Goal: Find specific page/section: Find specific page/section

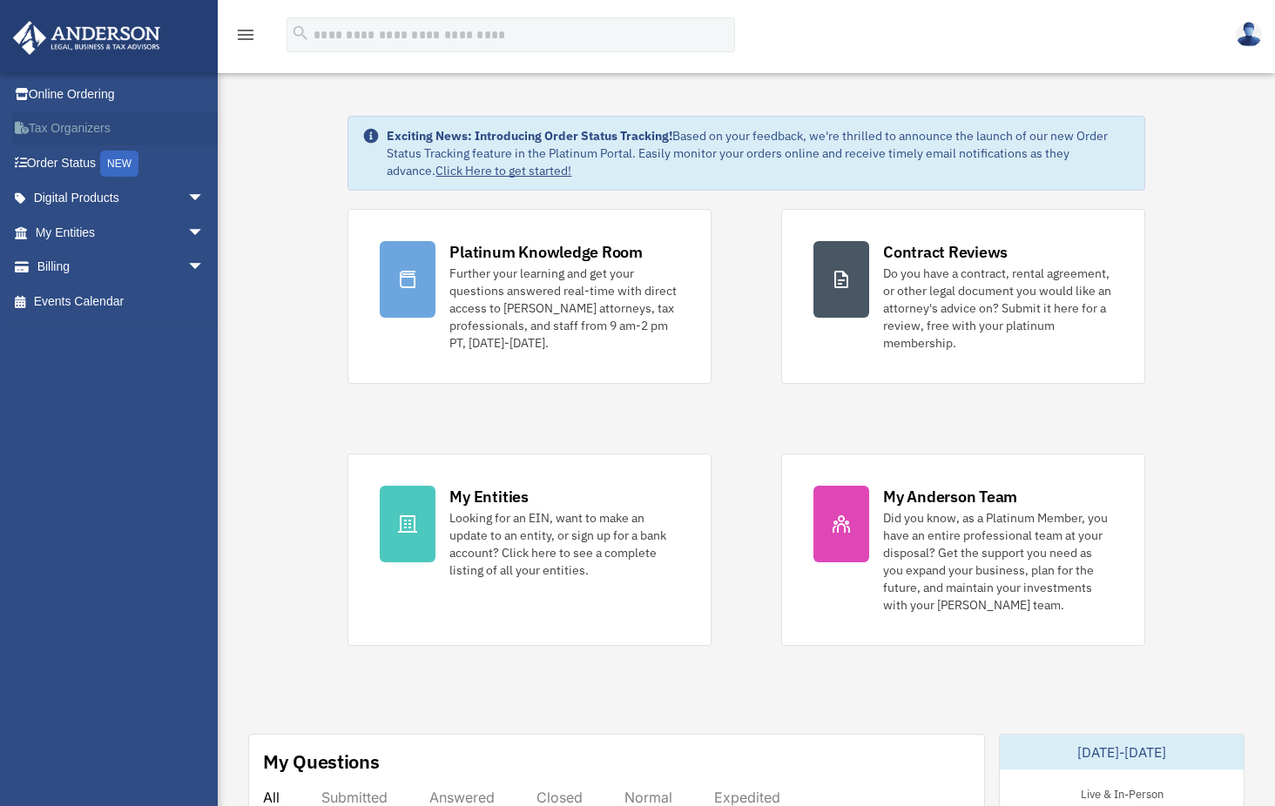
click at [94, 133] on link "Tax Organizers" at bounding box center [121, 128] width 219 height 35
click at [187, 233] on span "arrow_drop_down" at bounding box center [204, 233] width 35 height 36
click at [70, 137] on link "Tax Organizers" at bounding box center [121, 128] width 219 height 35
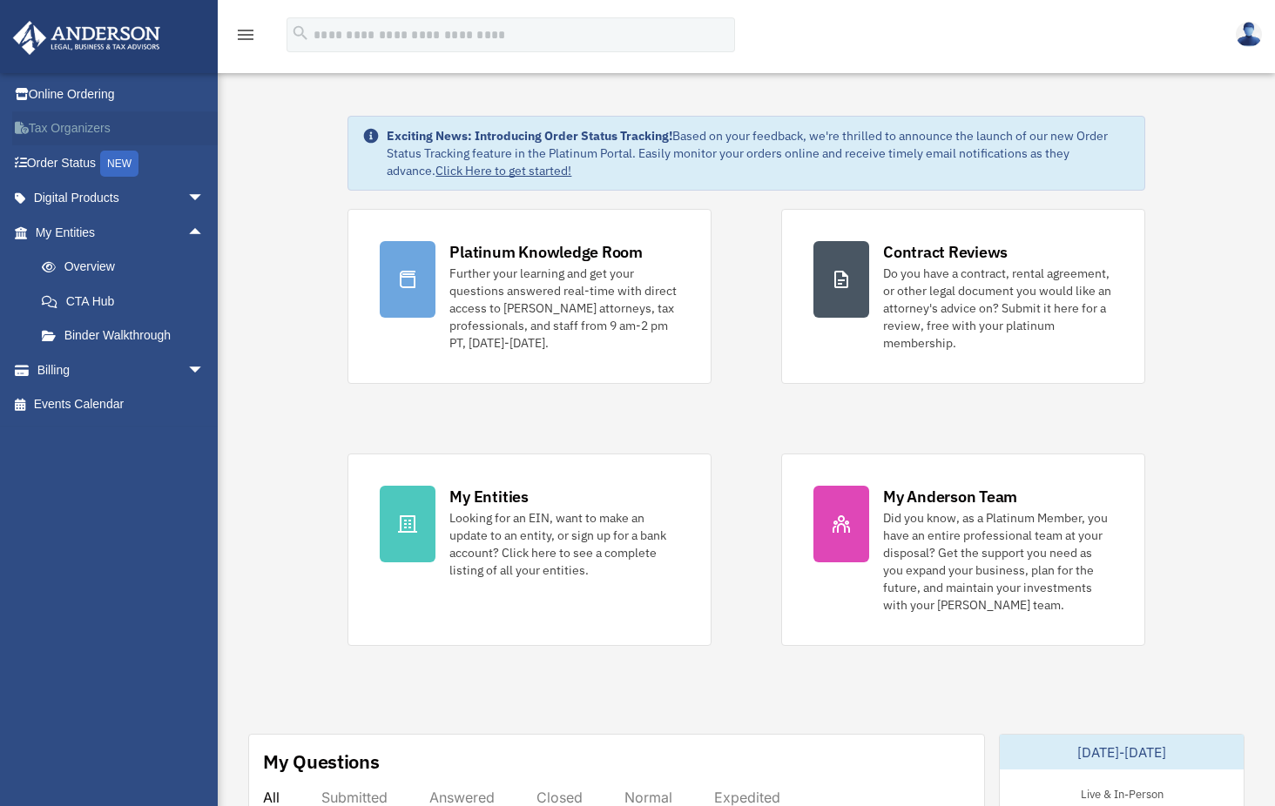
click at [71, 135] on link "Tax Organizers" at bounding box center [121, 128] width 219 height 35
